Goal: Information Seeking & Learning: Check status

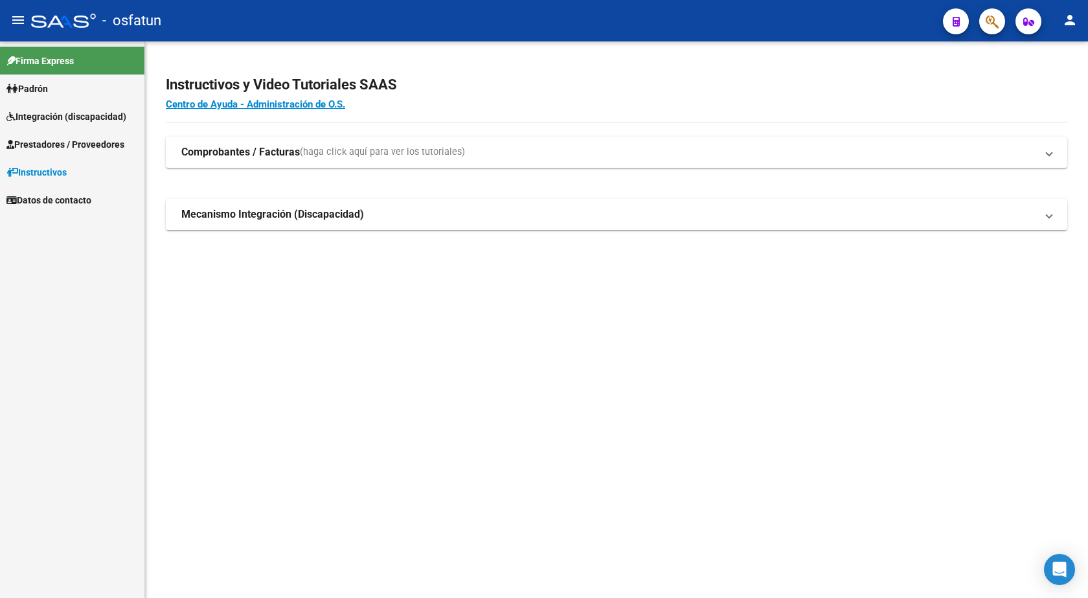
click at [45, 85] on span "Padrón" at bounding box center [26, 89] width 41 height 14
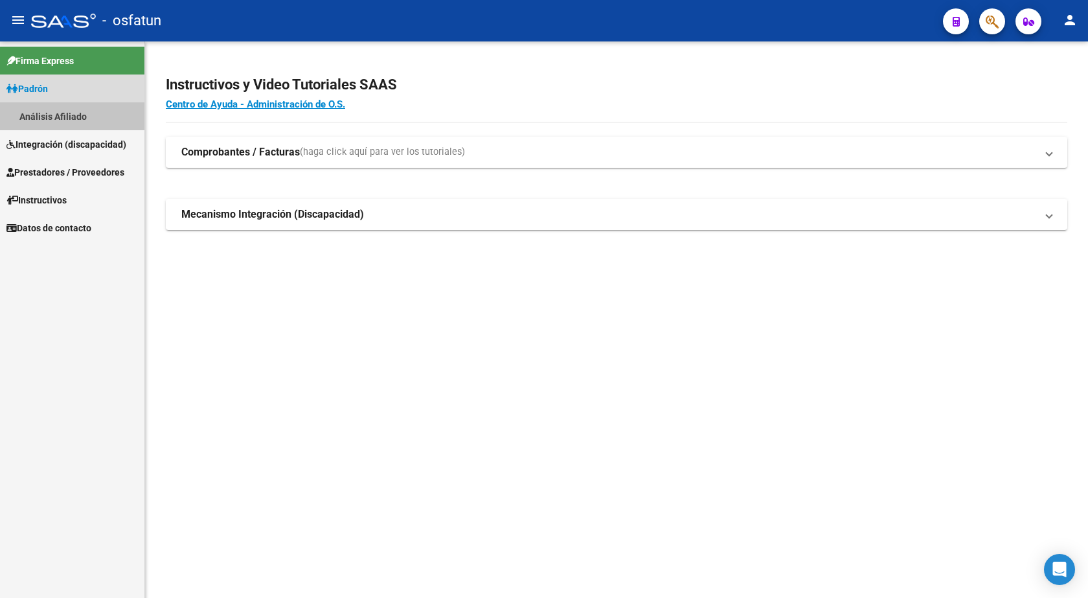
click at [56, 117] on link "Análisis Afiliado" at bounding box center [72, 116] width 144 height 28
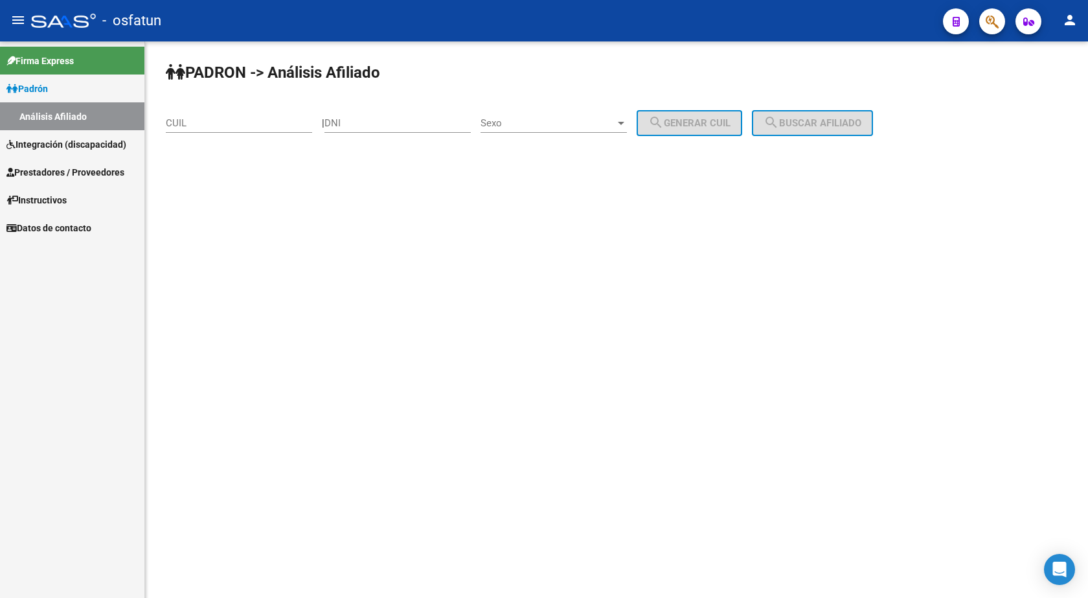
click at [374, 123] on input "DNI" at bounding box center [398, 123] width 146 height 12
paste input "27184130"
type input "27184130"
drag, startPoint x: 378, startPoint y: 116, endPoint x: 364, endPoint y: 120, distance: 14.8
click at [373, 117] on div "27184130 DNI" at bounding box center [398, 119] width 146 height 28
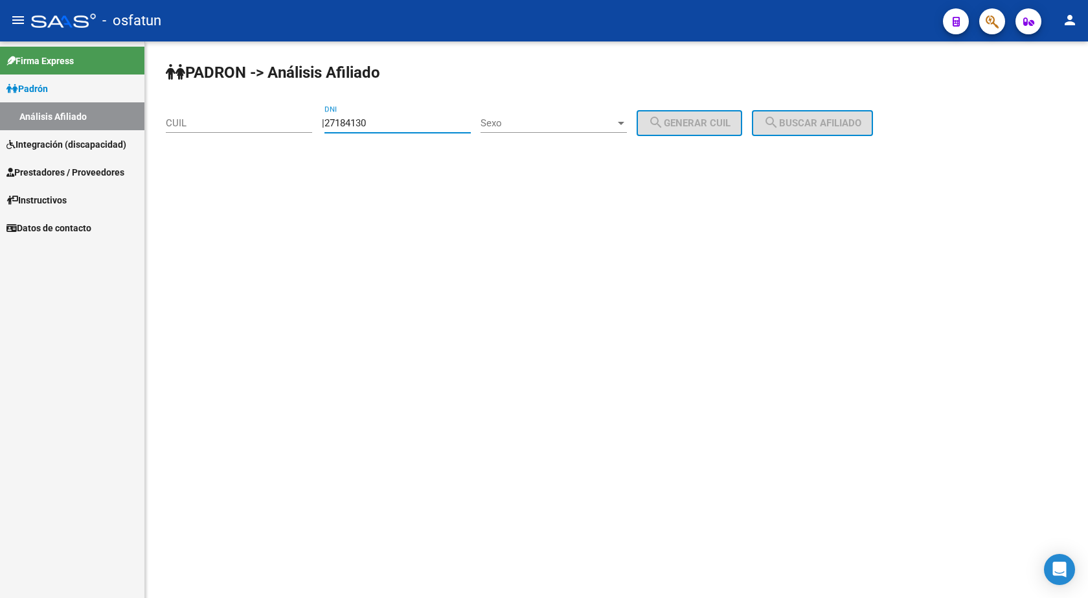
click at [339, 124] on input "27184130" at bounding box center [398, 123] width 146 height 12
click at [569, 122] on span "Sexo" at bounding box center [548, 123] width 135 height 12
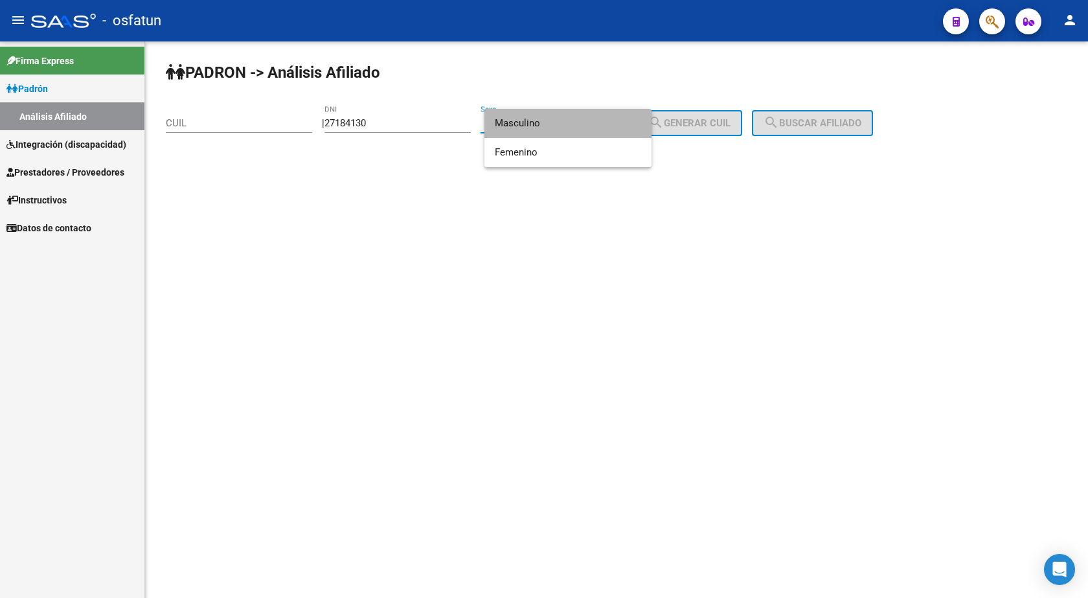
click at [556, 117] on span "Masculino" at bounding box center [568, 123] width 146 height 29
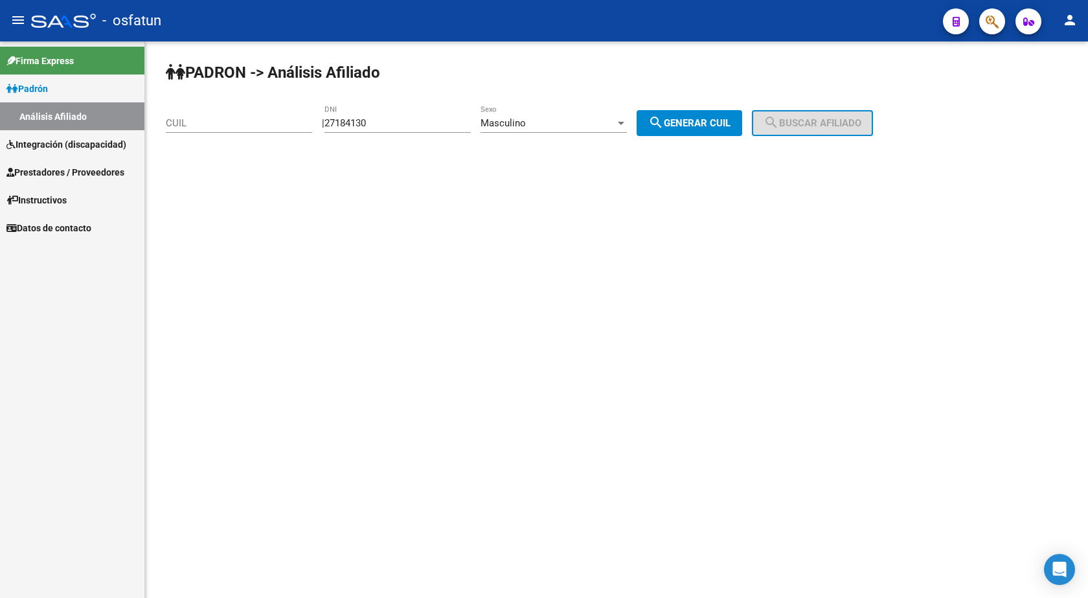
click at [713, 131] on button "search Generar CUIL" at bounding box center [690, 123] width 106 height 26
type input "20-27184130-3"
click at [814, 126] on span "search Buscar afiliado" at bounding box center [813, 123] width 98 height 12
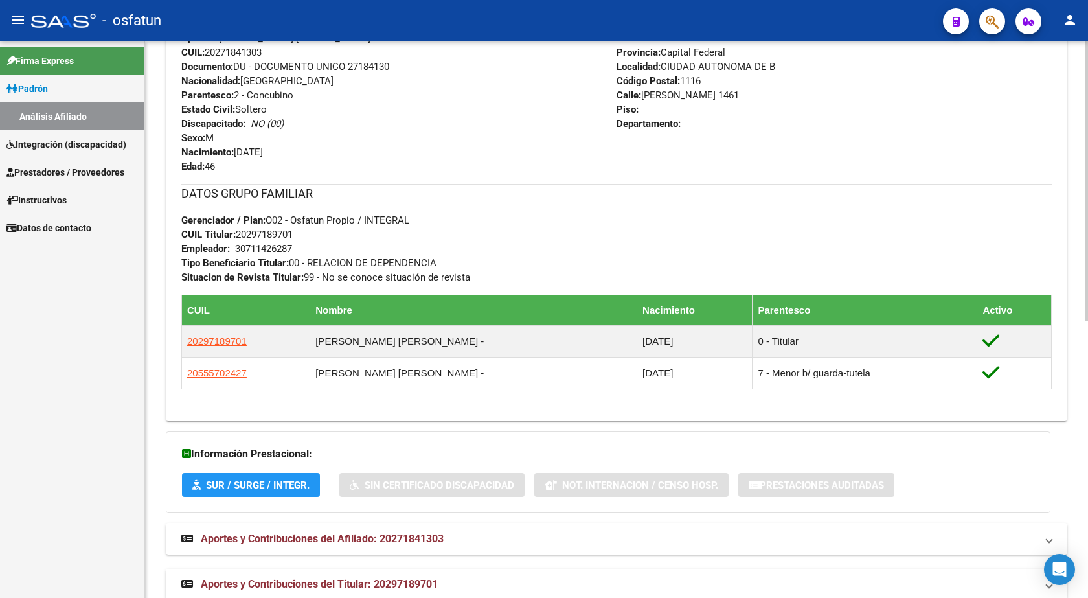
scroll to position [551, 0]
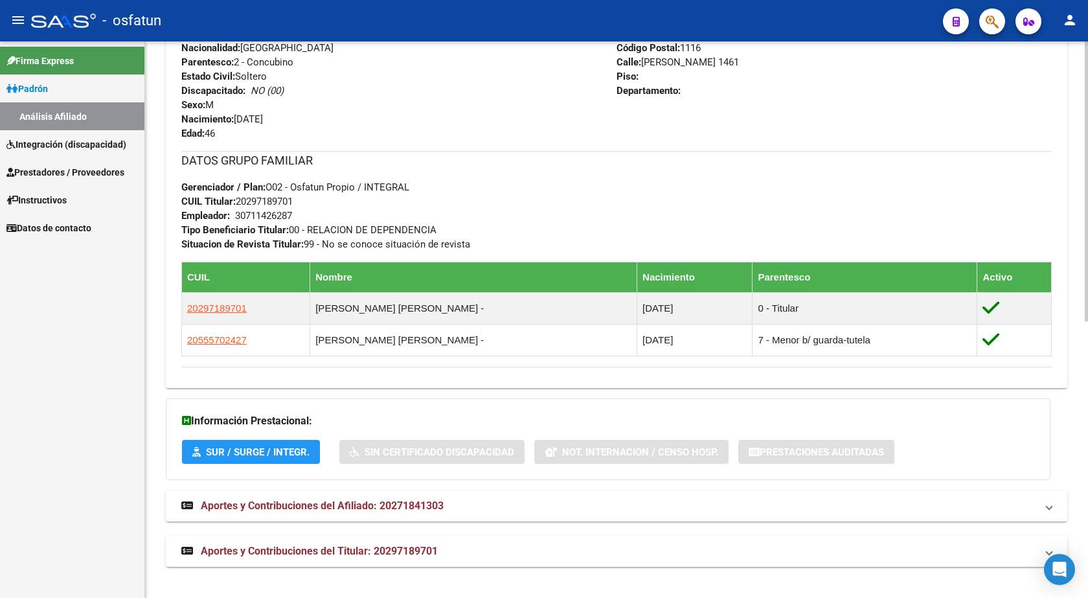
click at [1051, 508] on span at bounding box center [1049, 506] width 5 height 14
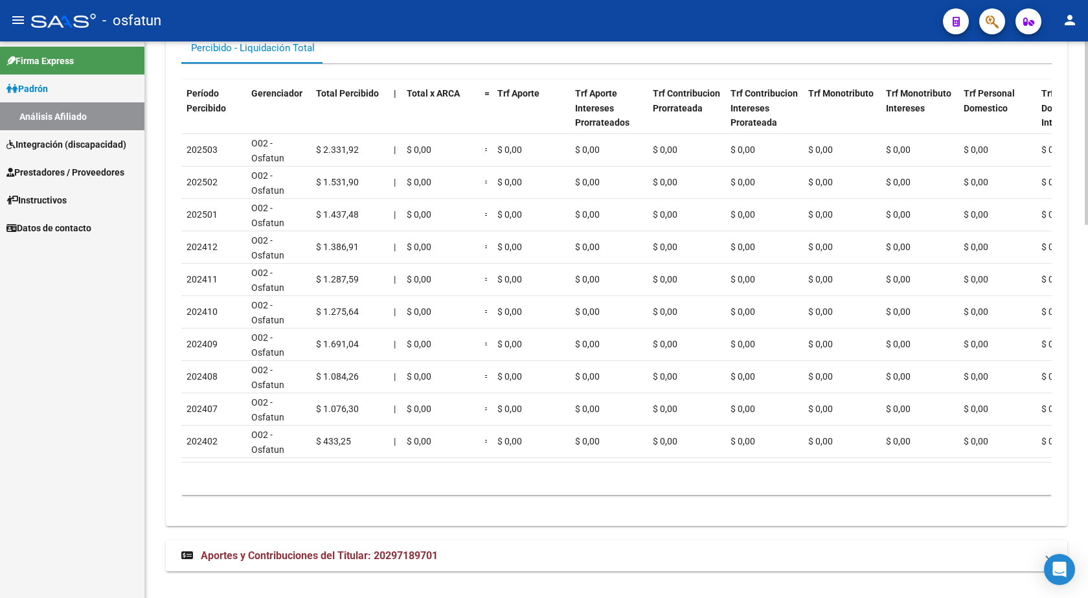
scroll to position [1130, 0]
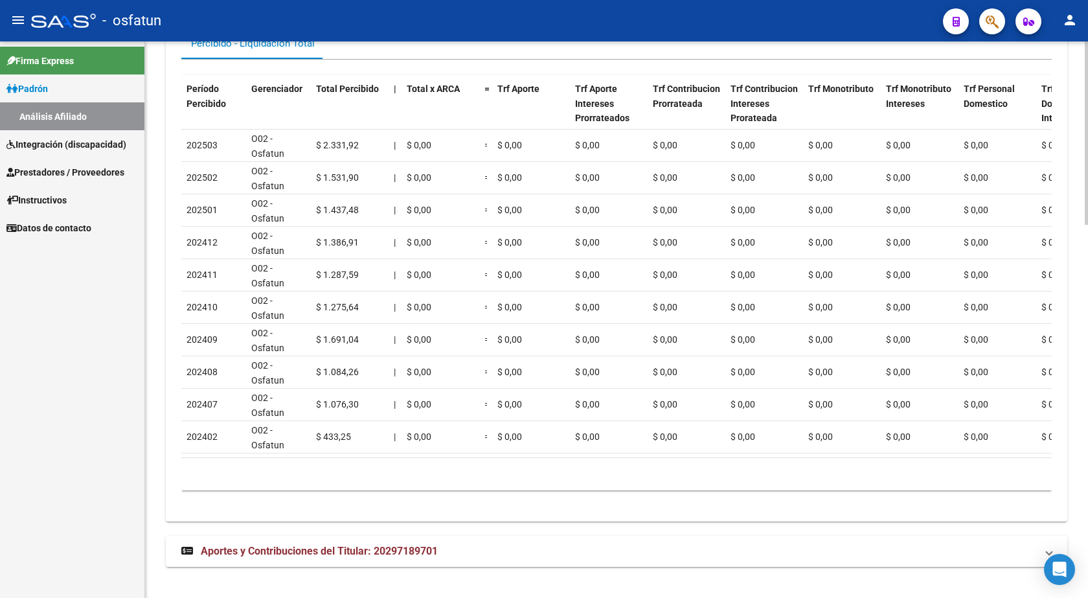
click at [1042, 551] on span "Aportes y Contribuciones del Titular: 20297189701" at bounding box center [613, 551] width 865 height 14
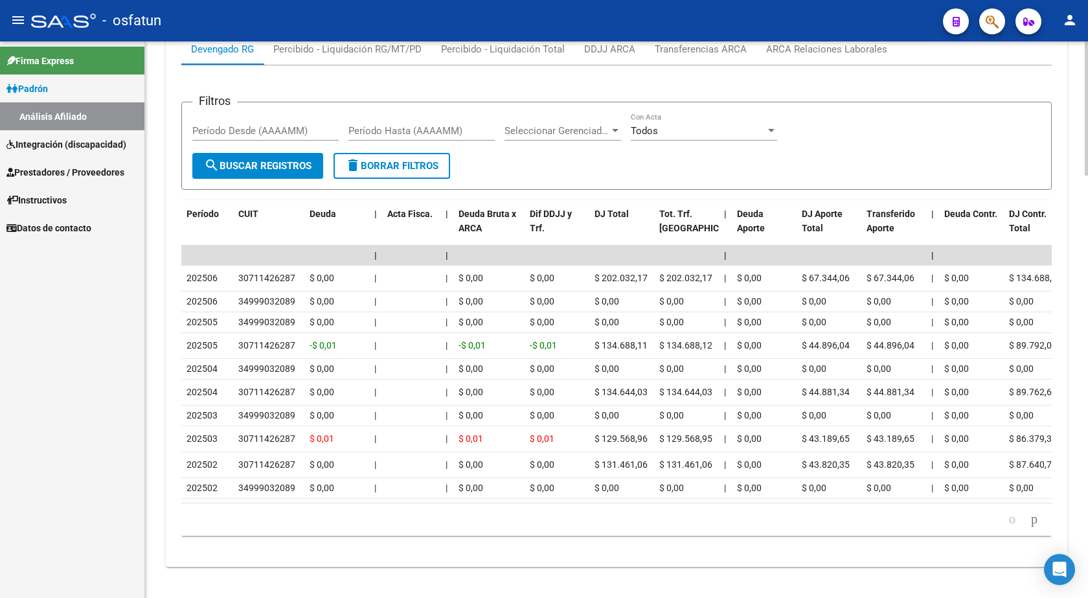
scroll to position [1754, 0]
click at [53, 111] on link "Análisis Afiliado" at bounding box center [72, 116] width 144 height 28
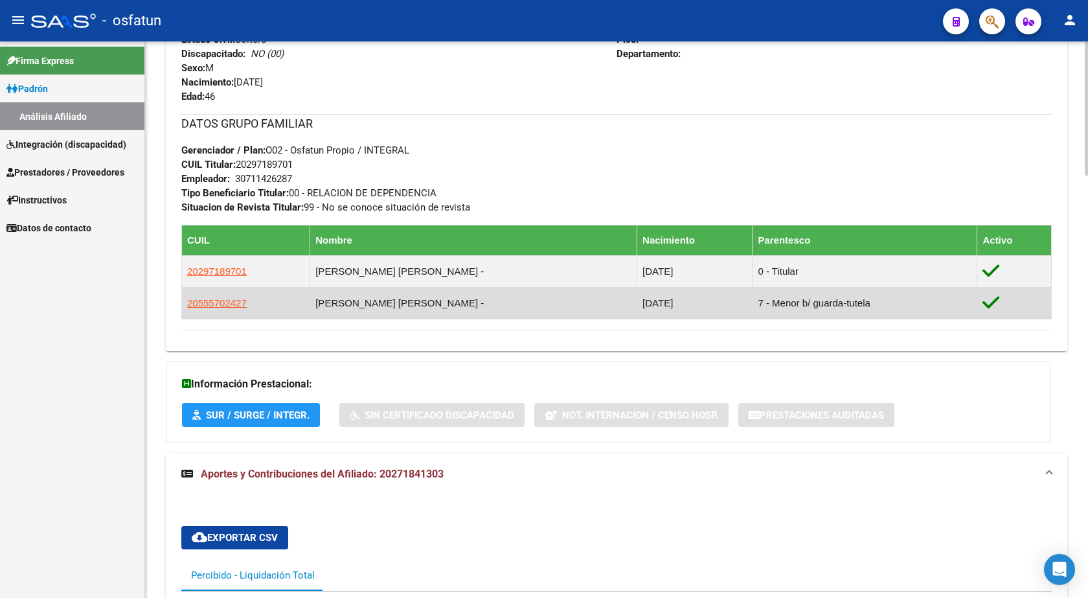
scroll to position [718, 0]
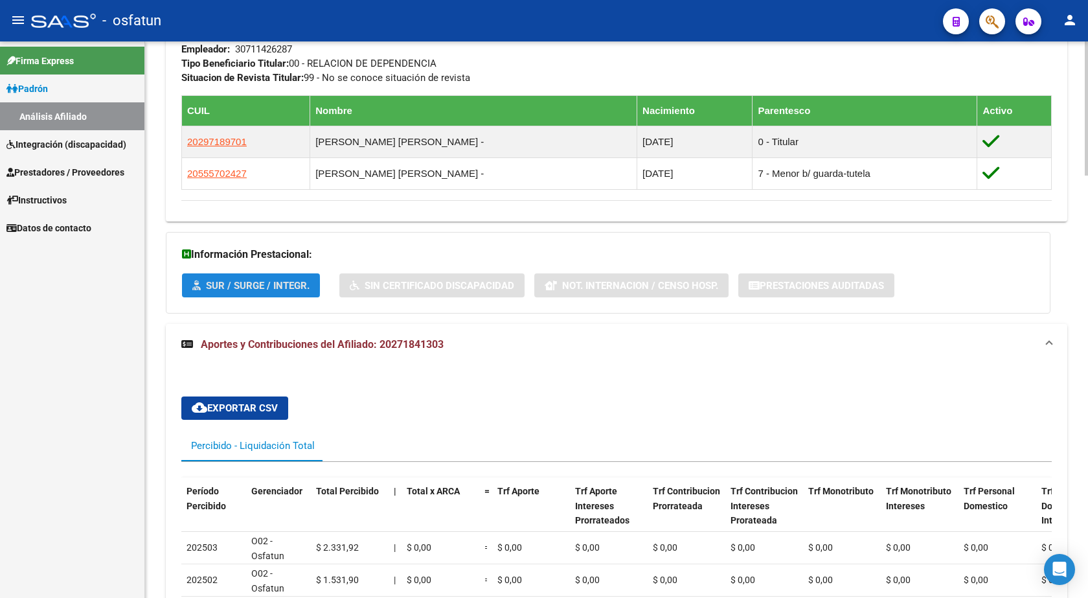
click at [246, 285] on span "SUR / SURGE / INTEGR." at bounding box center [258, 286] width 104 height 12
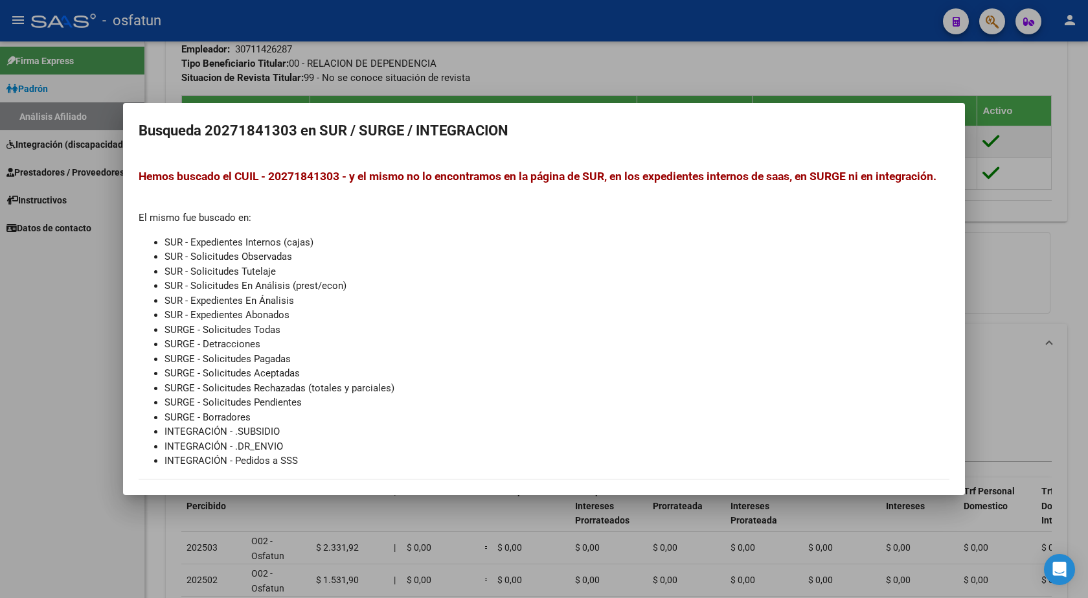
click at [907, 69] on div at bounding box center [544, 299] width 1088 height 598
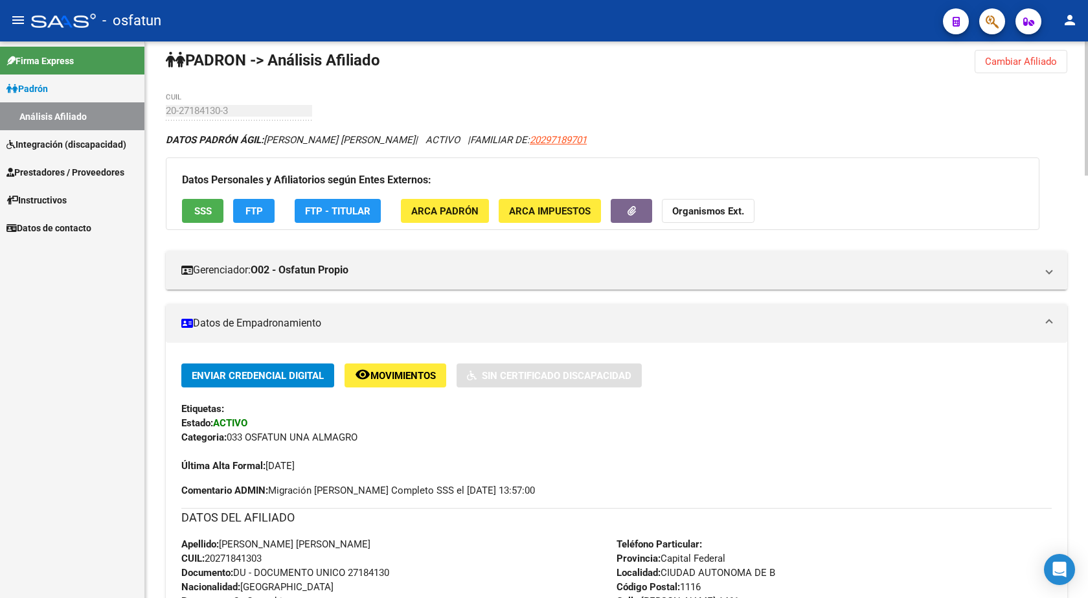
scroll to position [5, 0]
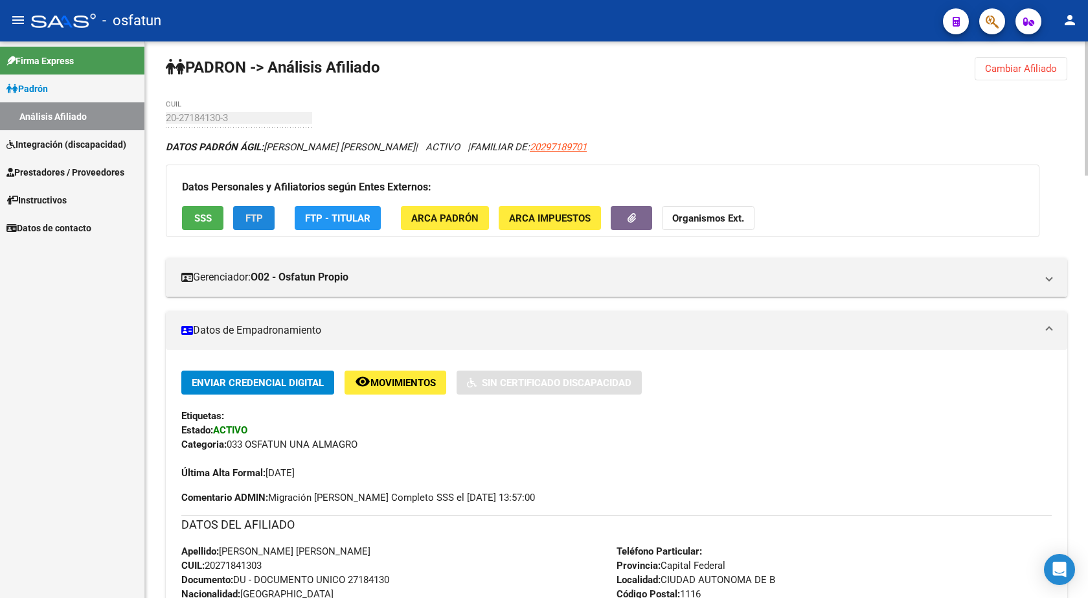
click at [262, 218] on span "FTP" at bounding box center [253, 218] width 17 height 12
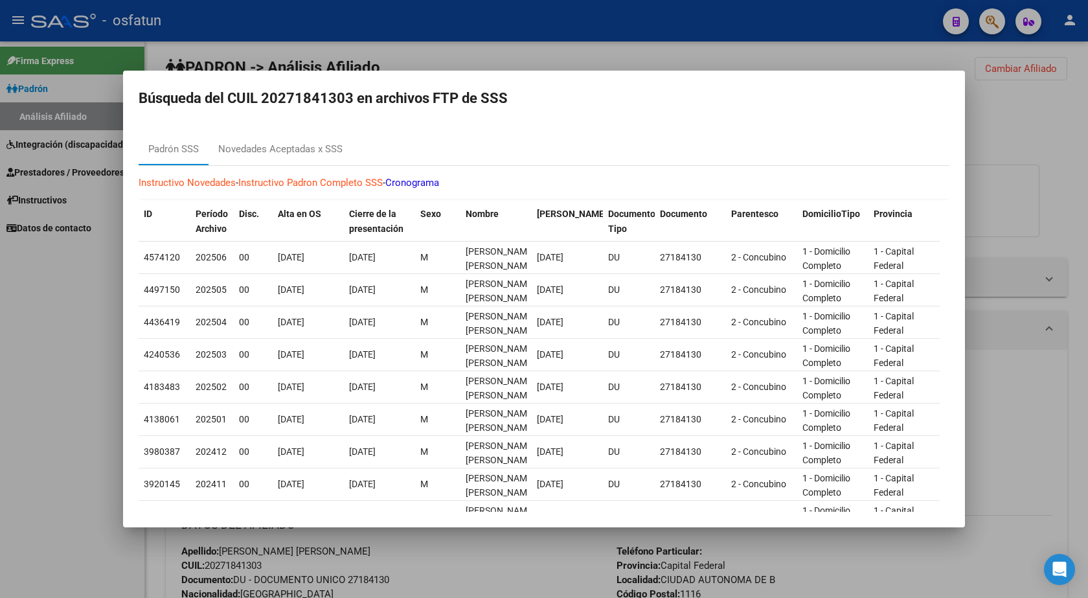
click at [696, 57] on div at bounding box center [544, 299] width 1088 height 598
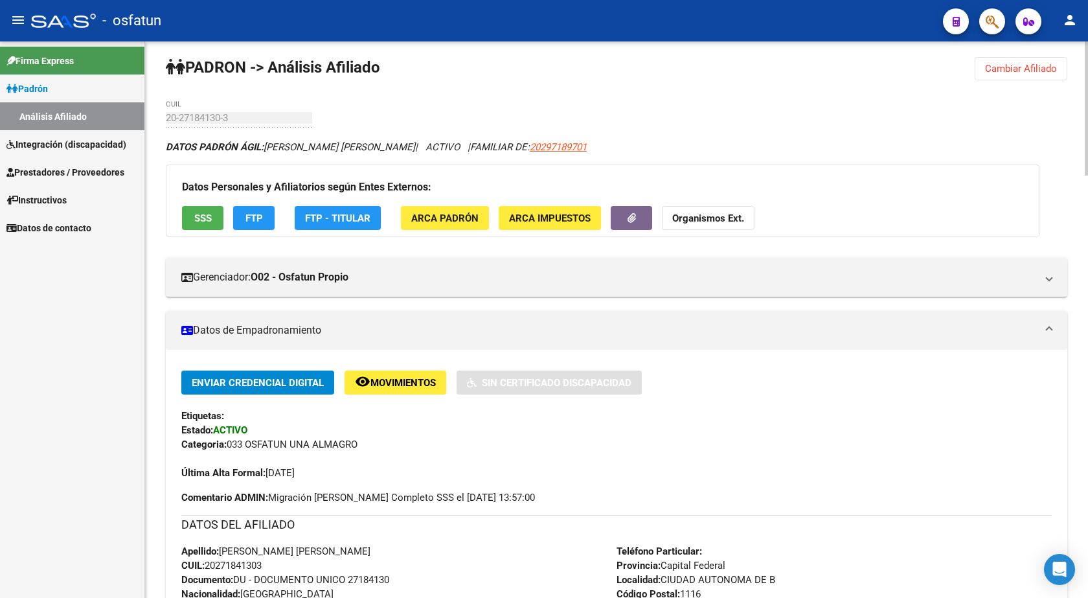
click at [702, 221] on strong "Organismos Ext." at bounding box center [708, 218] width 72 height 12
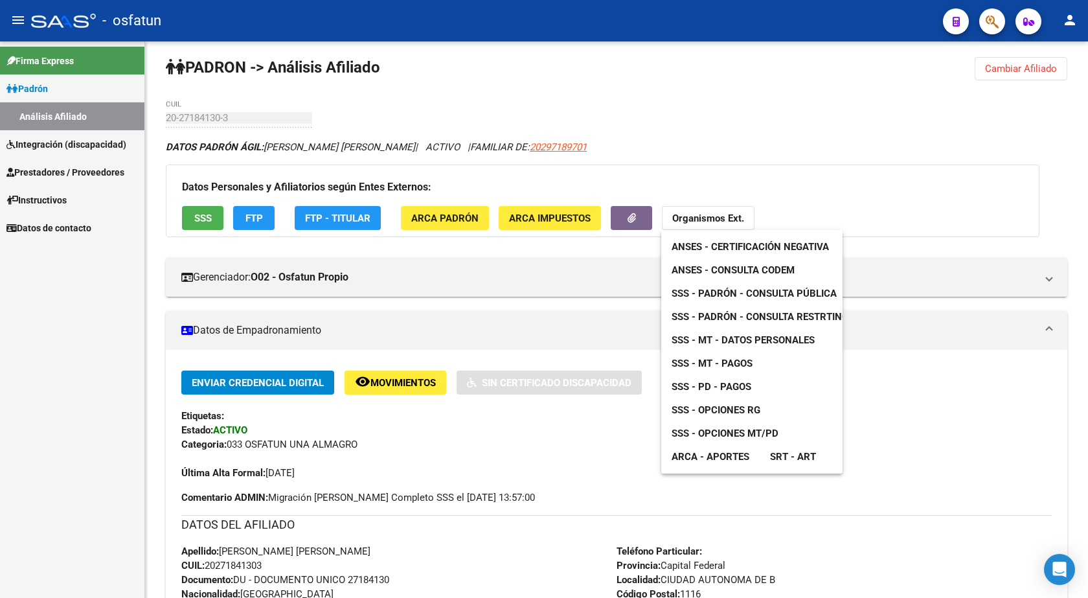
click at [760, 264] on span "ANSES - Consulta CODEM" at bounding box center [733, 270] width 123 height 12
